Goal: Transaction & Acquisition: Purchase product/service

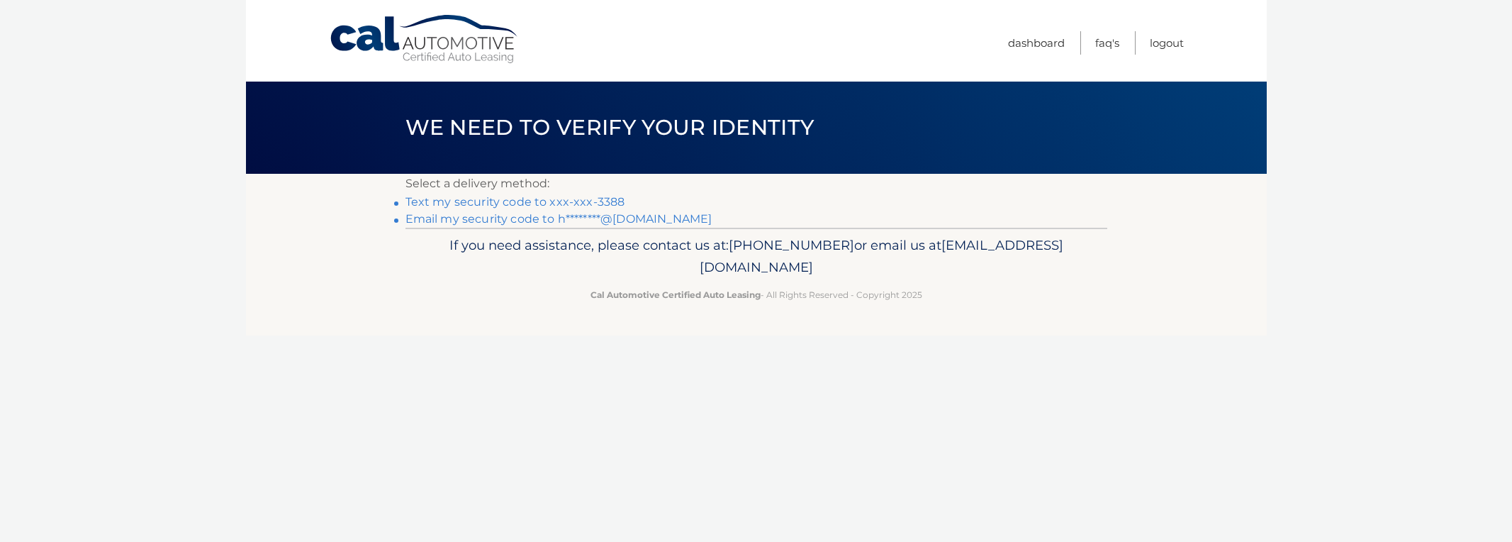
click at [574, 202] on link "Text my security code to xxx-xxx-3388" at bounding box center [515, 201] width 220 height 13
click at [1169, 44] on link "Logout" at bounding box center [1167, 42] width 34 height 23
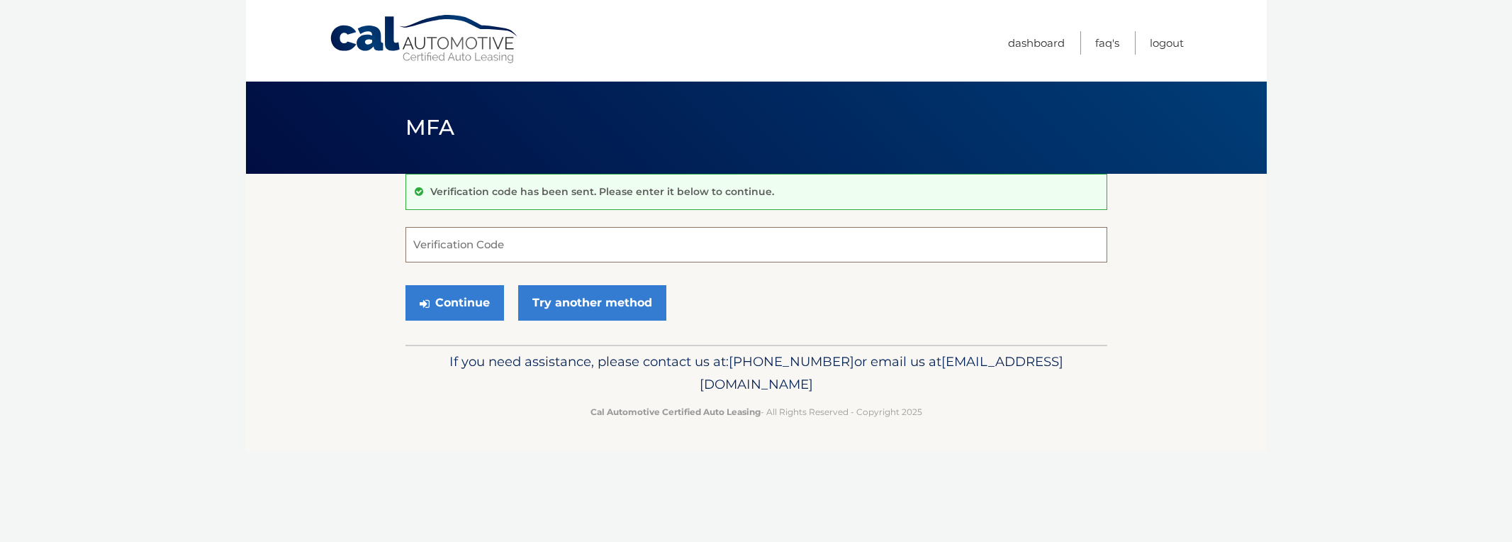
click at [456, 252] on input "Verification Code" at bounding box center [756, 244] width 702 height 35
type input "236959"
click at [405, 285] on button "Continue" at bounding box center [454, 302] width 99 height 35
click at [437, 303] on button "Continue" at bounding box center [454, 302] width 99 height 35
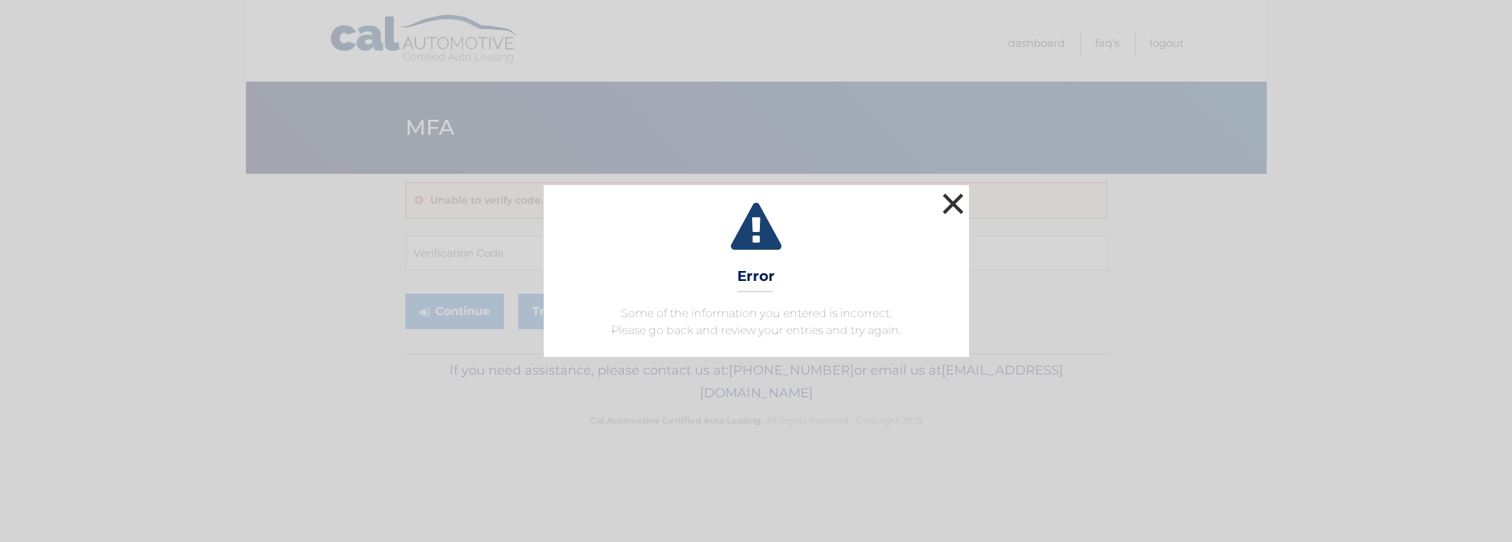
click at [950, 210] on button "×" at bounding box center [953, 203] width 28 height 28
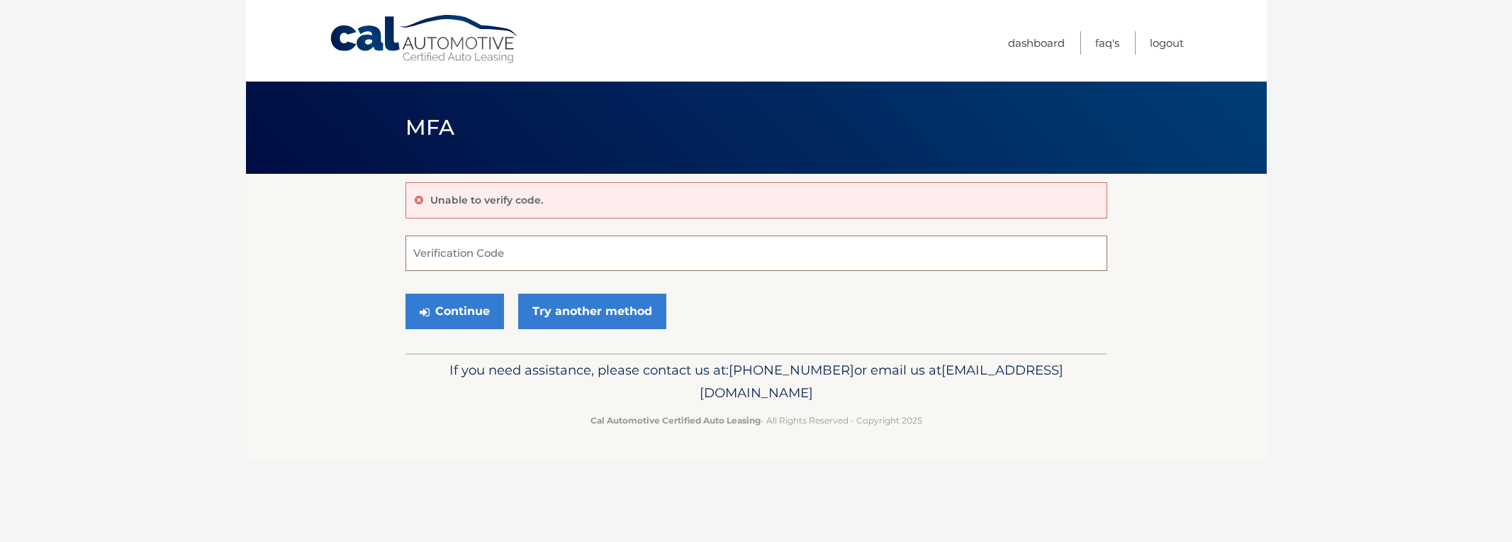
click at [538, 250] on input "Verification Code" at bounding box center [756, 252] width 702 height 35
click at [469, 255] on input "Verification Code" at bounding box center [756, 252] width 702 height 35
type input "236959"
click at [476, 309] on button "Continue" at bounding box center [454, 310] width 99 height 35
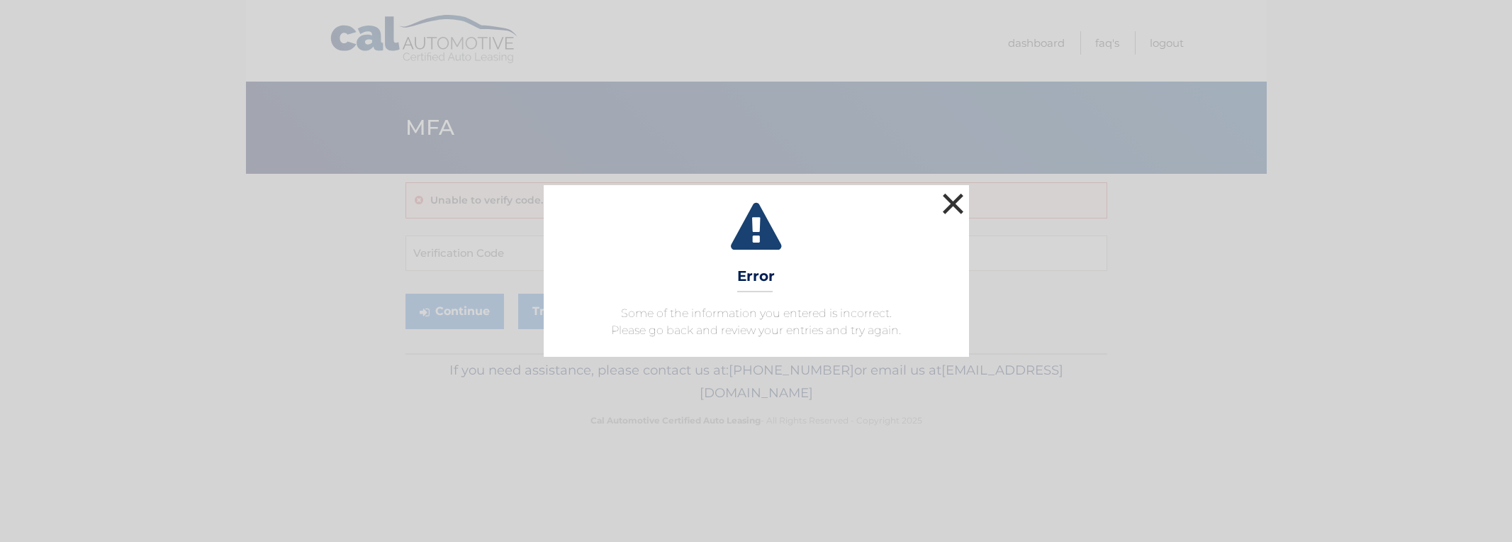
click at [947, 208] on button "×" at bounding box center [953, 203] width 28 height 28
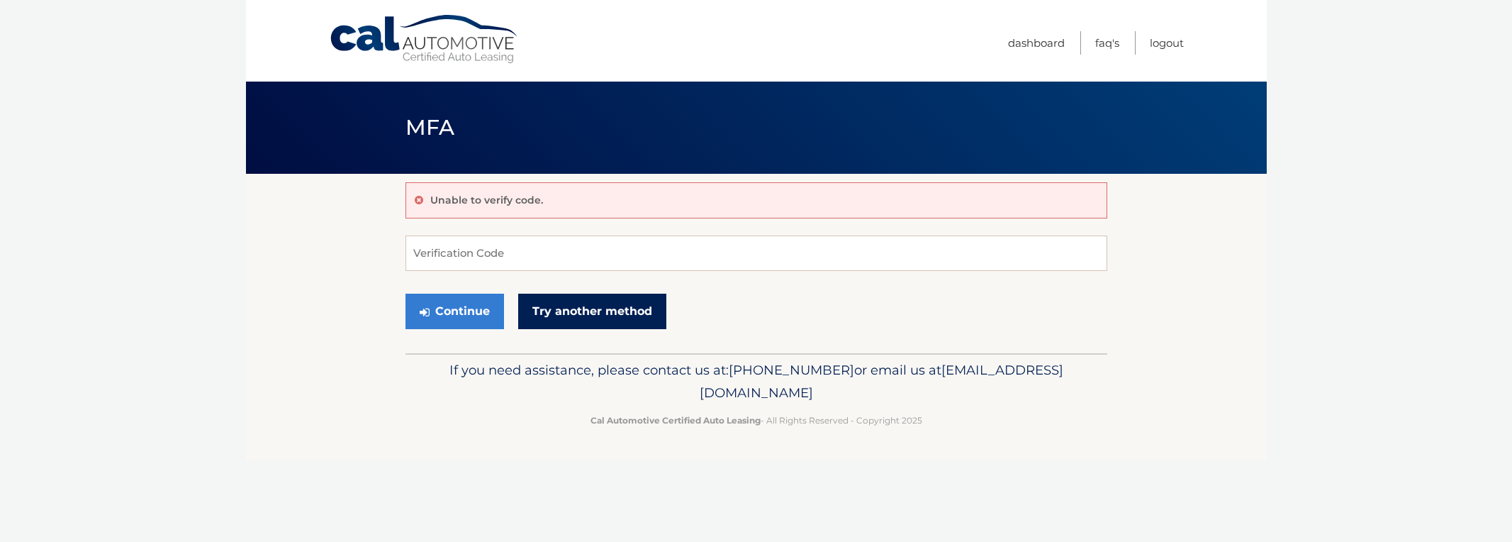
click at [651, 312] on link "Try another method" at bounding box center [592, 310] width 148 height 35
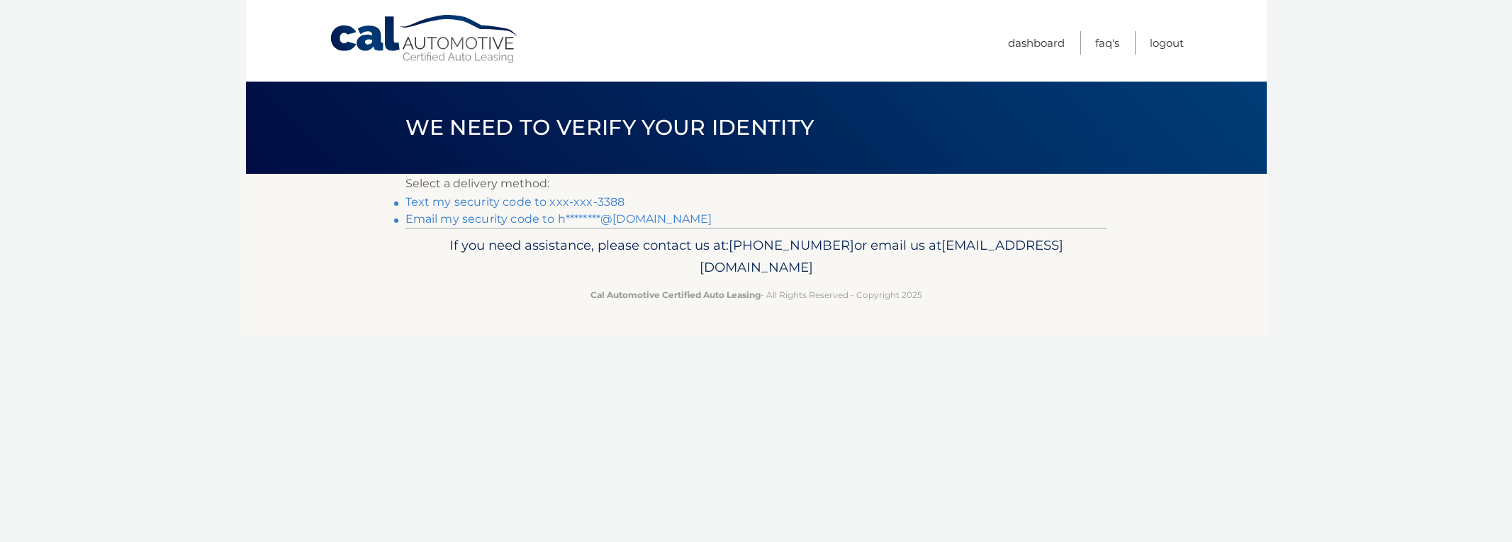
click at [562, 201] on link "Text my security code to xxx-xxx-3388" at bounding box center [515, 201] width 220 height 13
click at [438, 220] on link "Email my security code to h********@[DOMAIN_NAME]" at bounding box center [558, 218] width 307 height 13
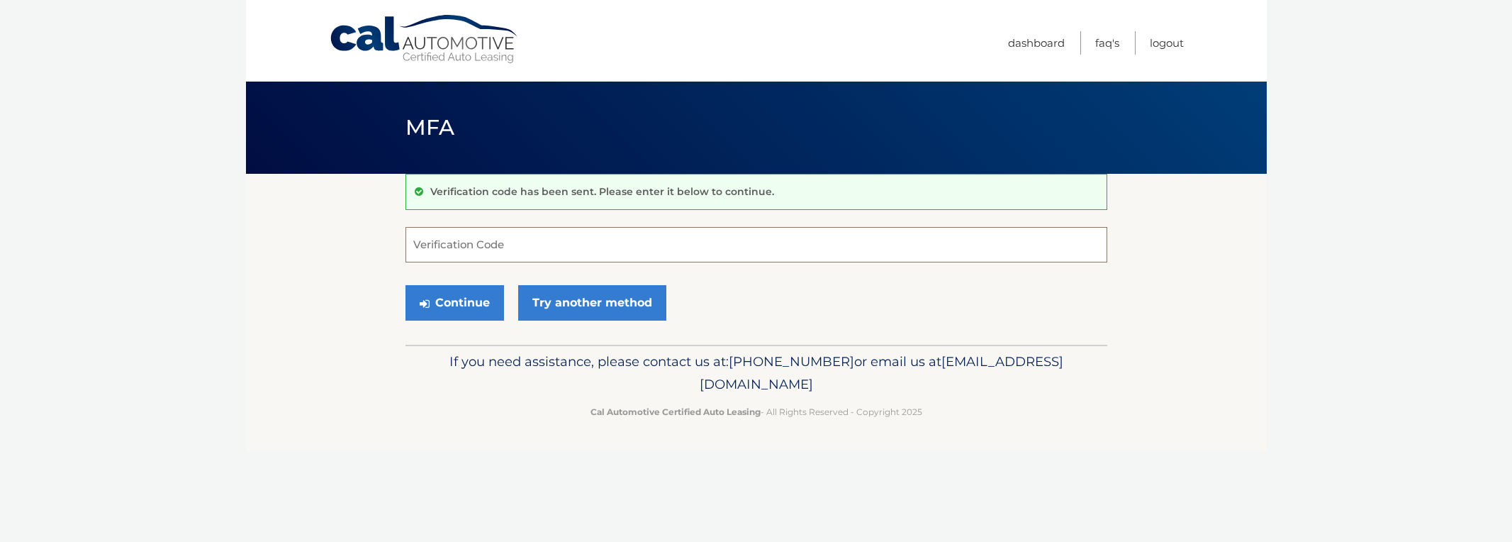
click at [413, 249] on input "Verification Code" at bounding box center [756, 244] width 702 height 35
paste input "014201"
click at [453, 296] on button "Continue" at bounding box center [454, 302] width 99 height 35
click at [471, 247] on input "014201" at bounding box center [756, 244] width 702 height 35
type input "014201"
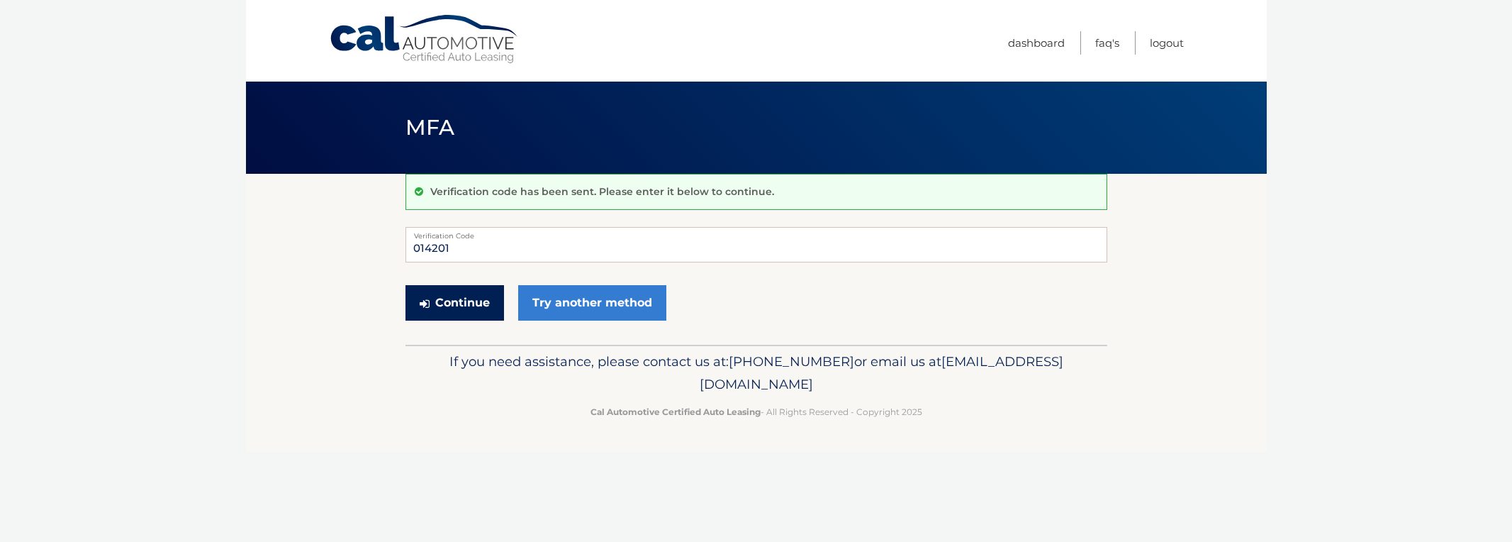
click at [458, 302] on button "Continue" at bounding box center [454, 302] width 99 height 35
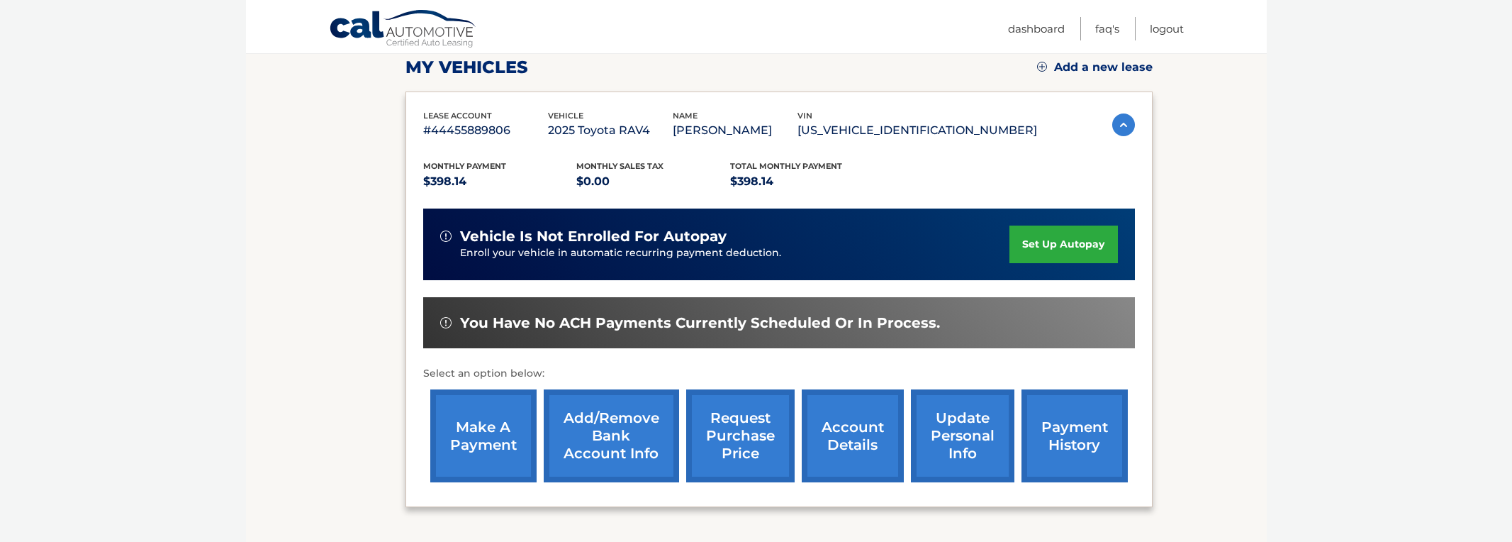
scroll to position [203, 0]
click at [478, 437] on link "make a payment" at bounding box center [483, 434] width 106 height 93
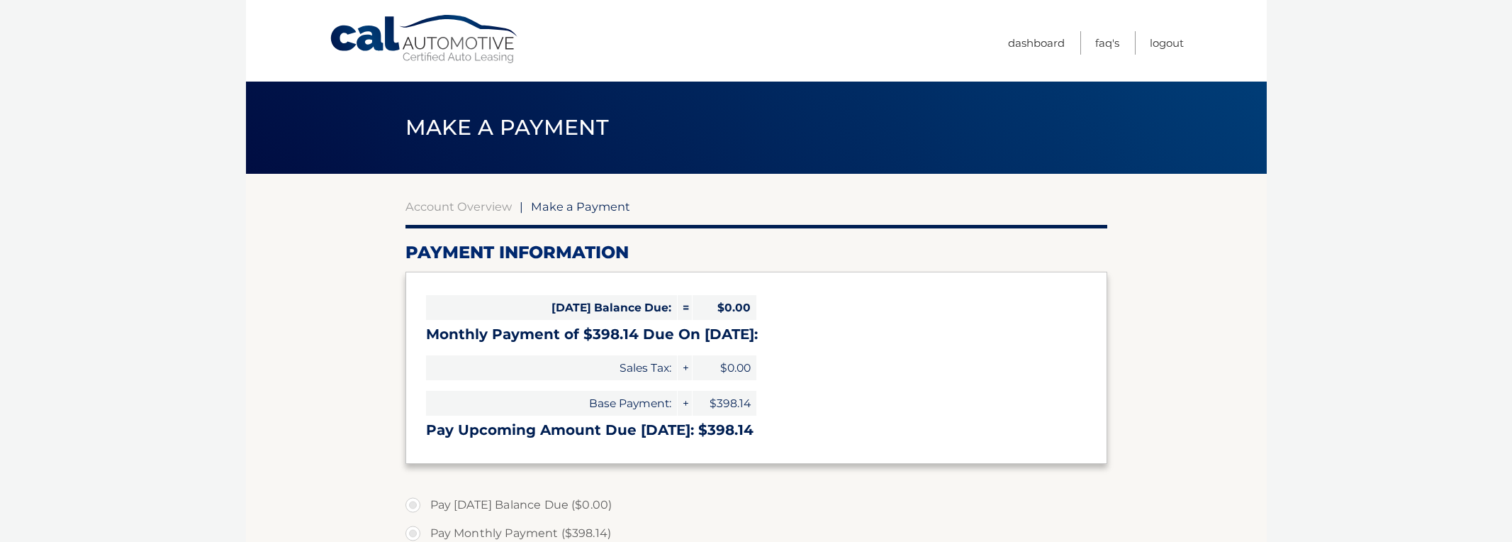
select select "OGQ0YmE0ZDgtMDYxZi00YjJkLThlZTAtMmE2MjY0OTU3MDhi"
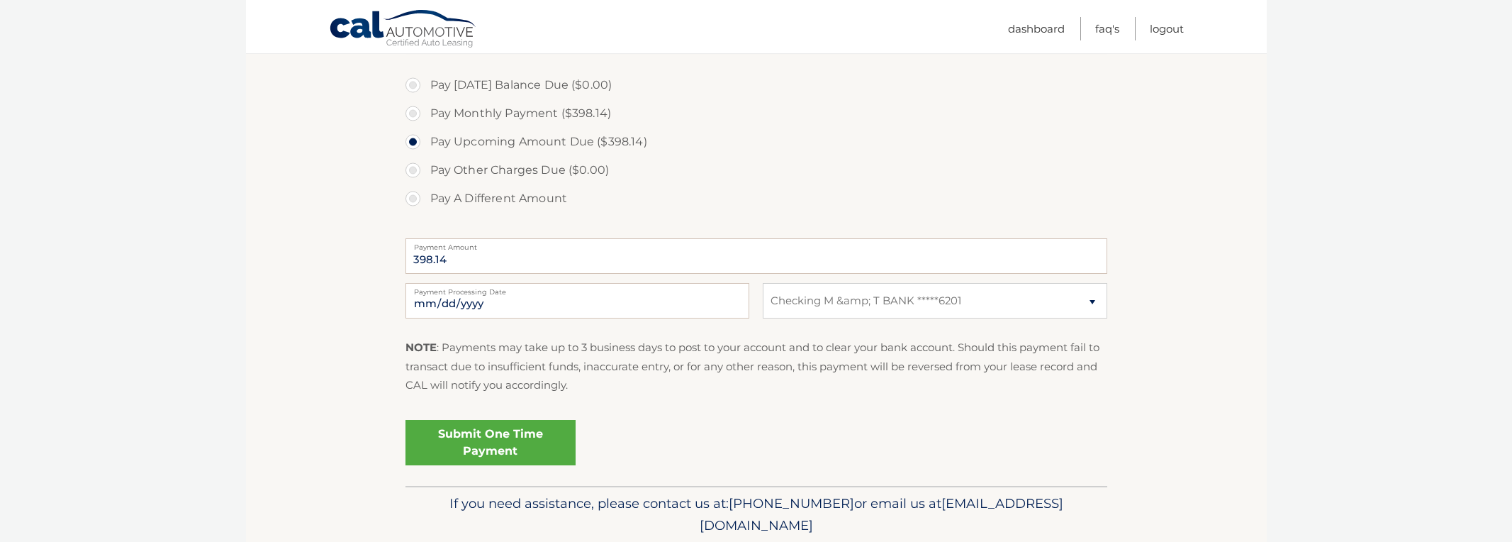
scroll to position [449, 0]
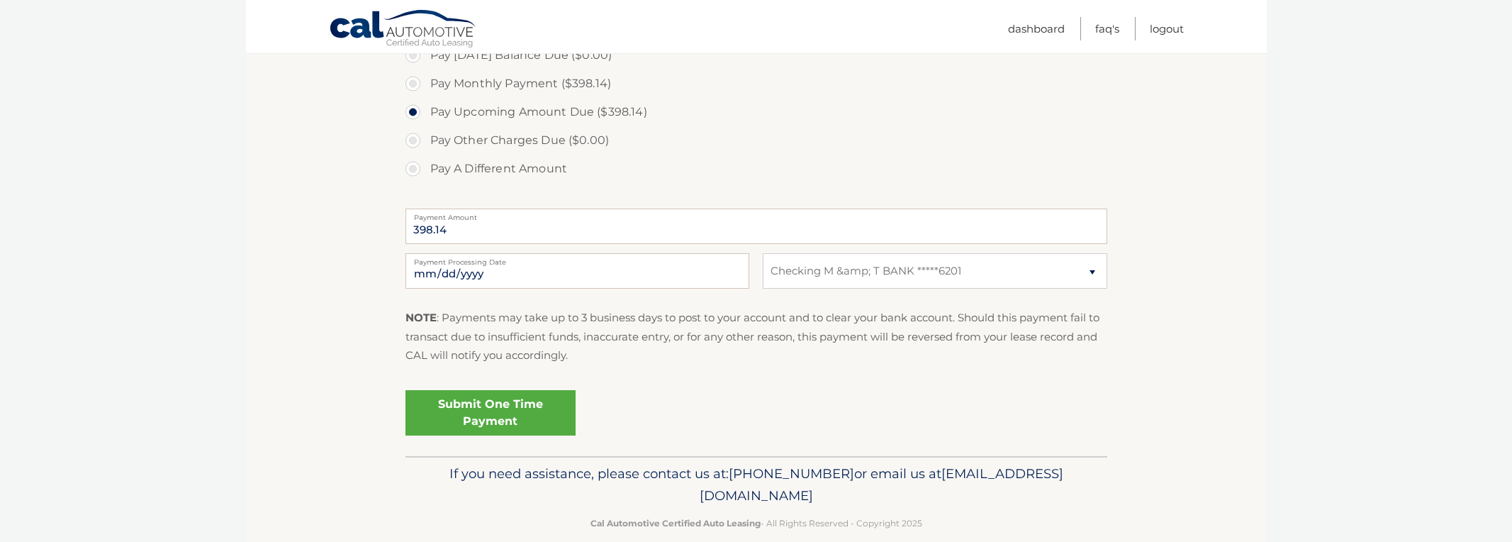
click at [531, 417] on link "Submit One Time Payment" at bounding box center [490, 412] width 170 height 45
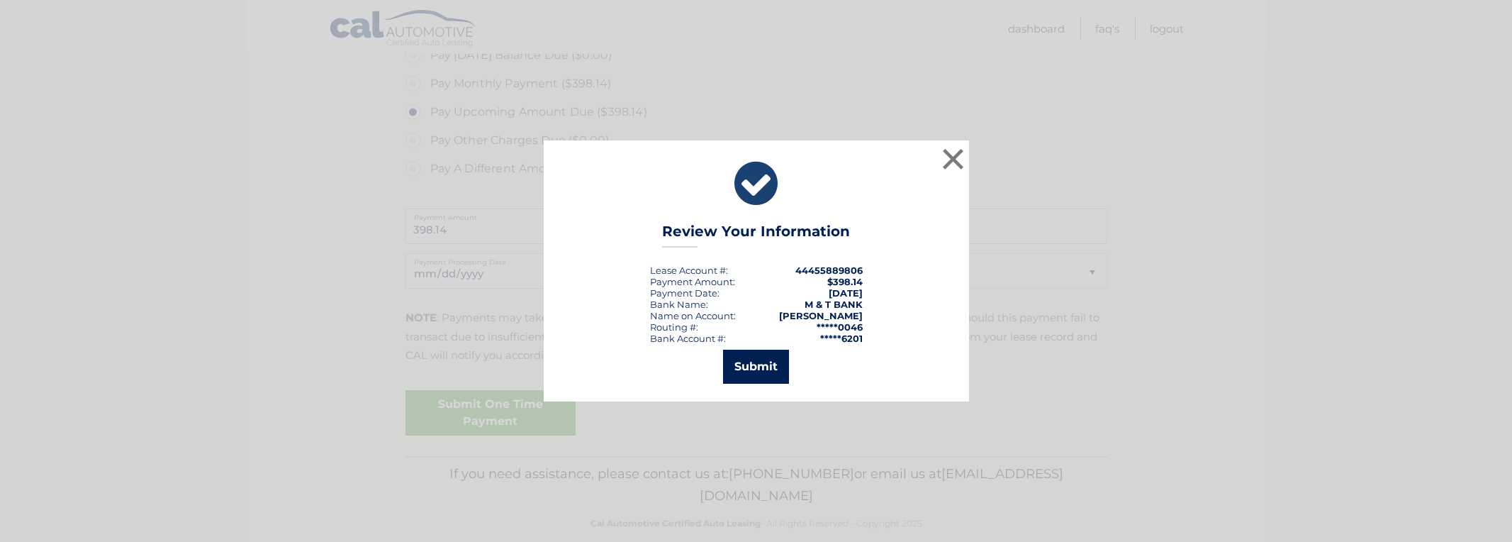
click at [749, 365] on button "Submit" at bounding box center [756, 366] width 66 height 34
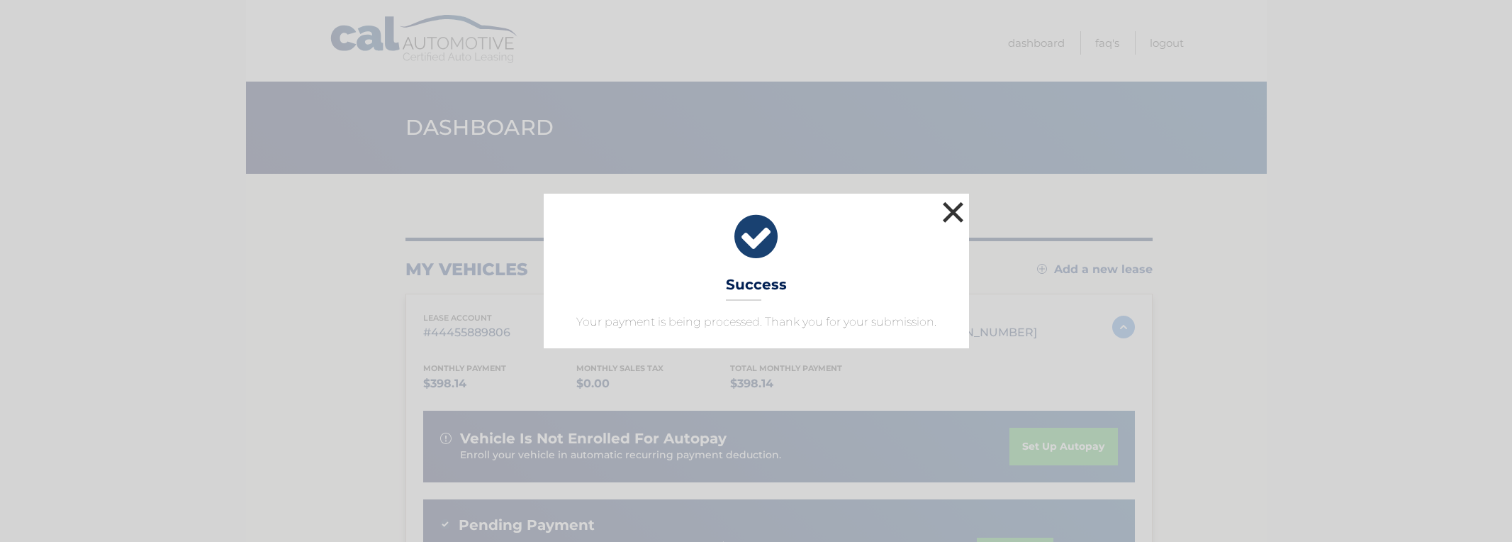
click at [959, 207] on button "×" at bounding box center [953, 212] width 28 height 28
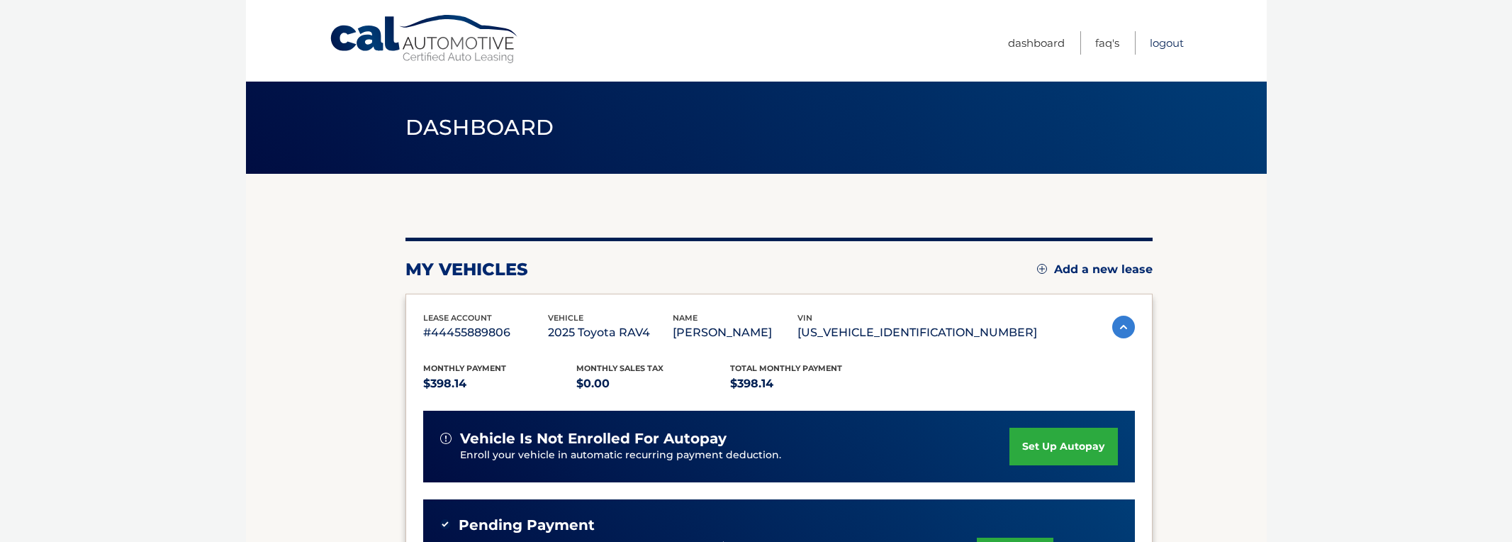
click at [1165, 43] on link "Logout" at bounding box center [1167, 42] width 34 height 23
